Goal: Find specific page/section: Find specific page/section

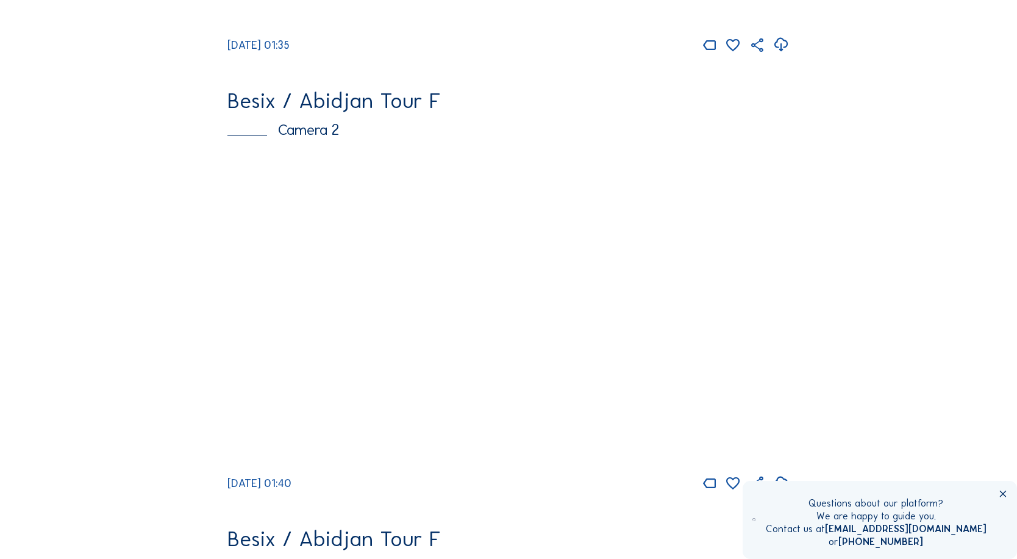
scroll to position [468, 0]
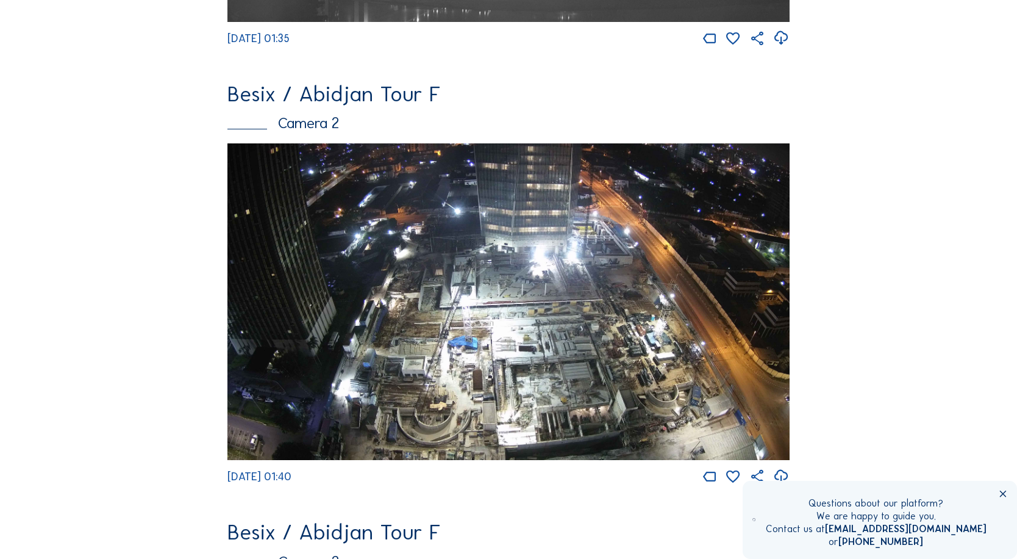
click at [503, 282] on img at bounding box center [508, 301] width 562 height 317
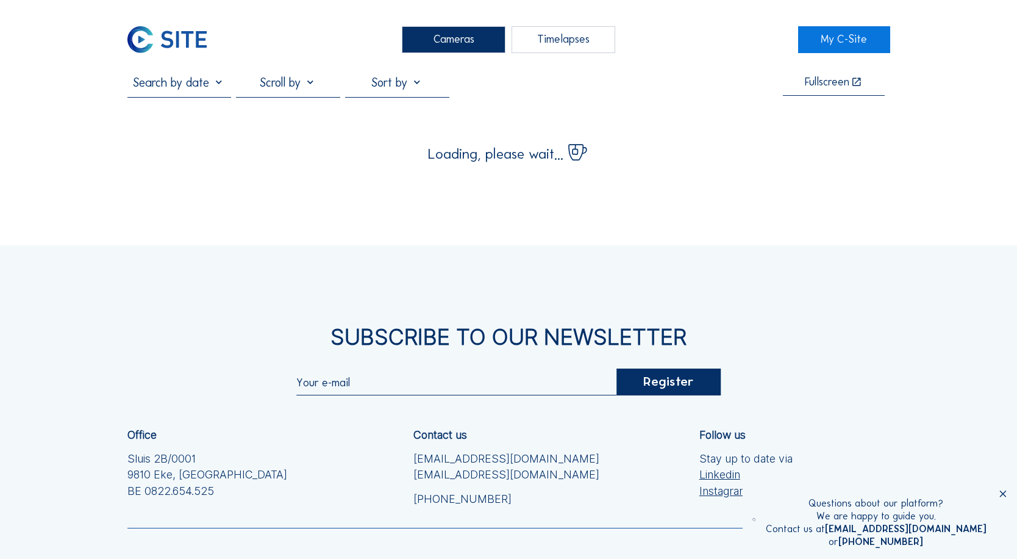
click at [371, 386] on input "text" at bounding box center [456, 382] width 320 height 13
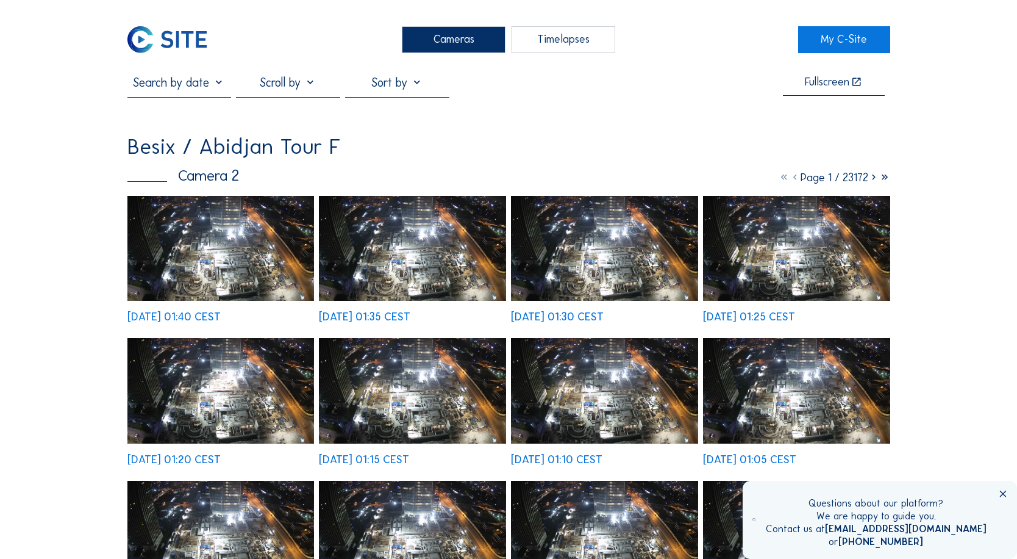
type input "[PERSON_NAME][EMAIL_ADDRESS][DOMAIN_NAME]"
click at [244, 273] on img at bounding box center [220, 248] width 187 height 105
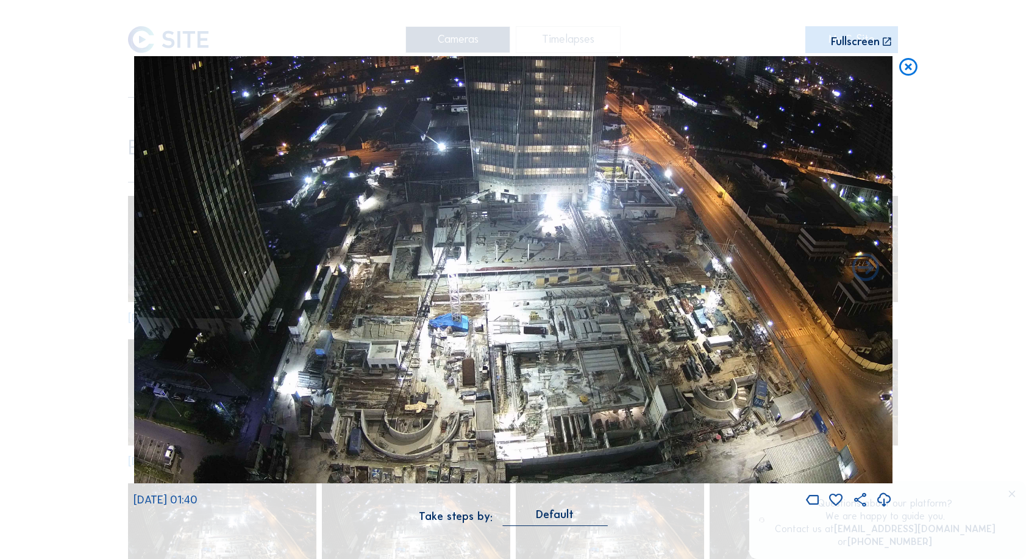
click at [884, 42] on icon at bounding box center [887, 43] width 11 height 12
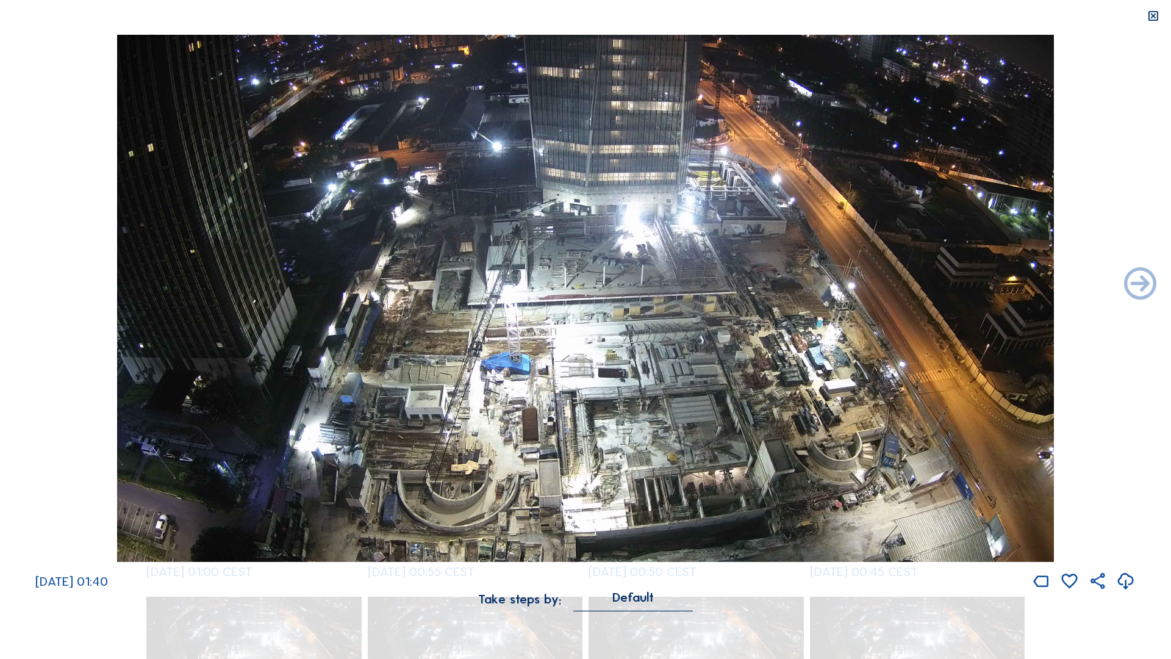
click at [1017, 12] on icon at bounding box center [1153, 16] width 13 height 13
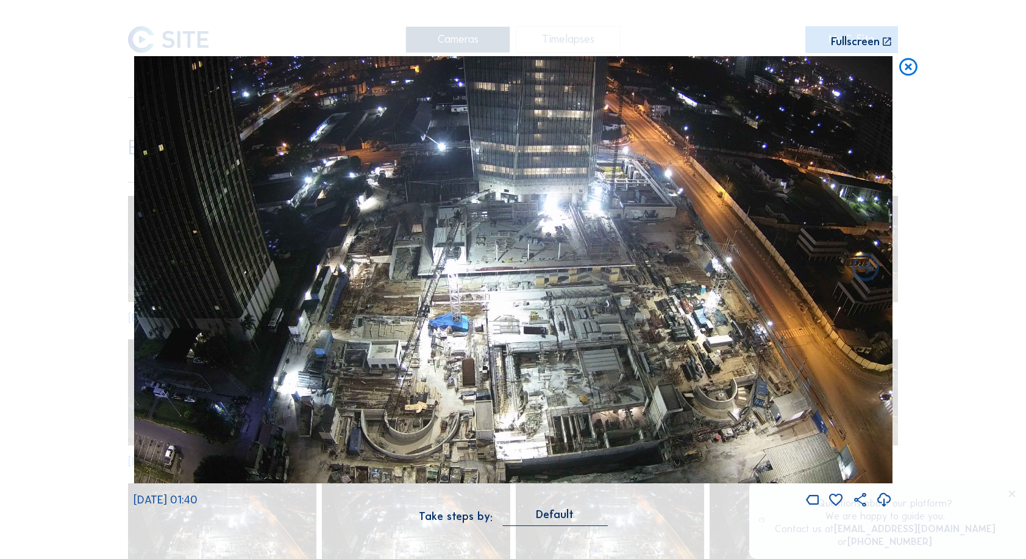
click at [906, 66] on icon at bounding box center [909, 67] width 22 height 23
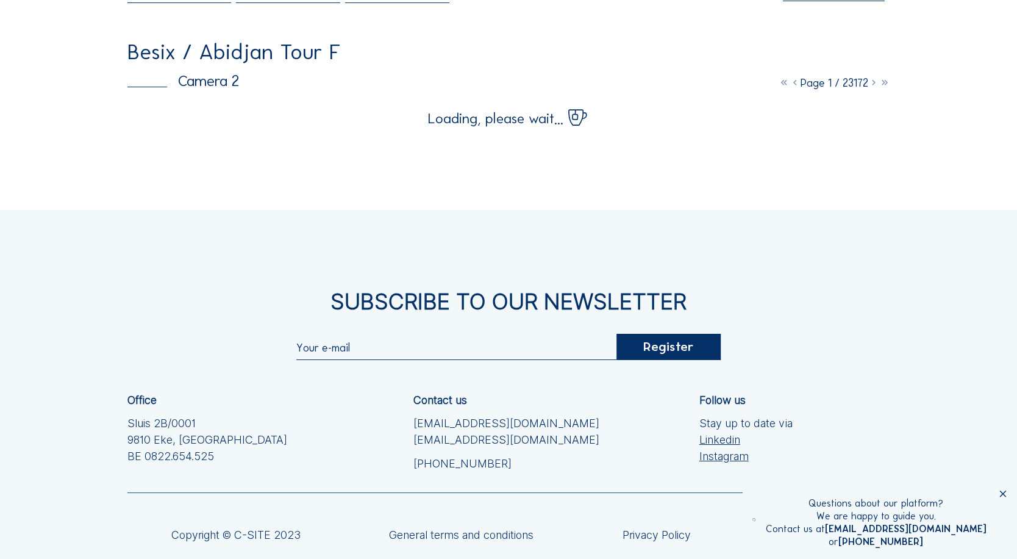
scroll to position [102, 0]
